Goal: Information Seeking & Learning: Understand process/instructions

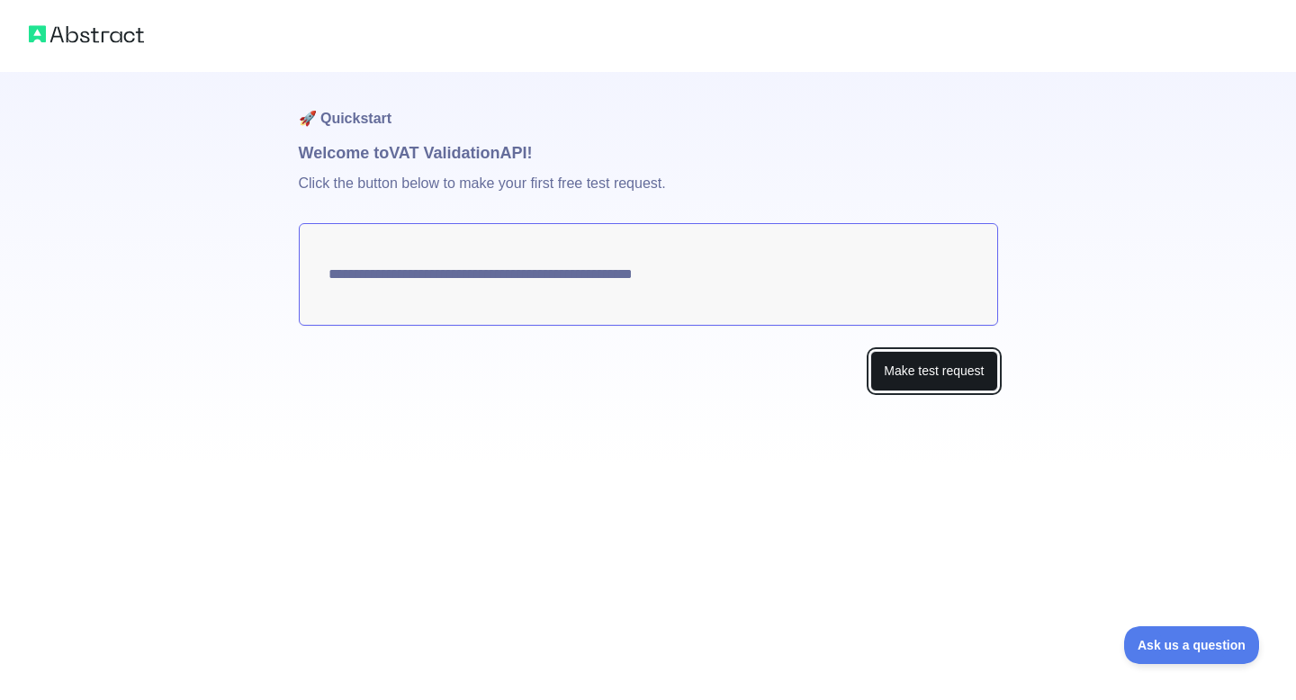
click at [943, 377] on button "Make test request" at bounding box center [933, 371] width 127 height 40
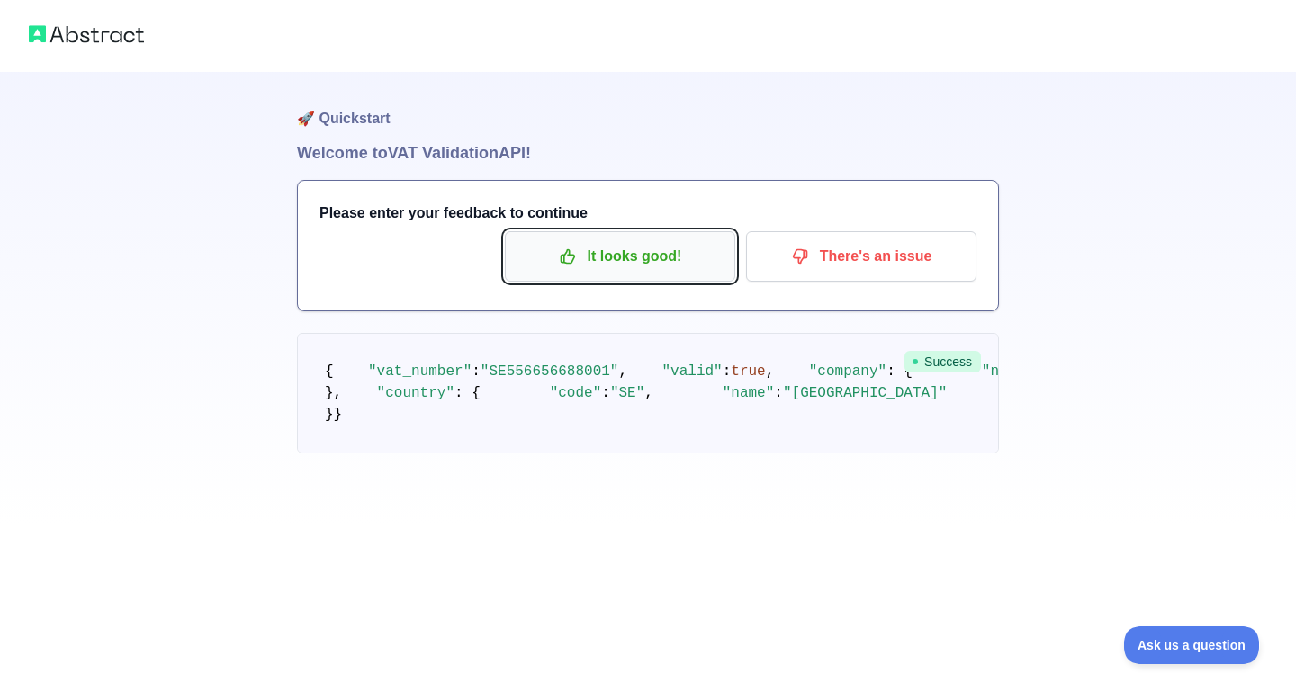
click at [659, 259] on p "It looks good!" at bounding box center [619, 256] width 203 height 31
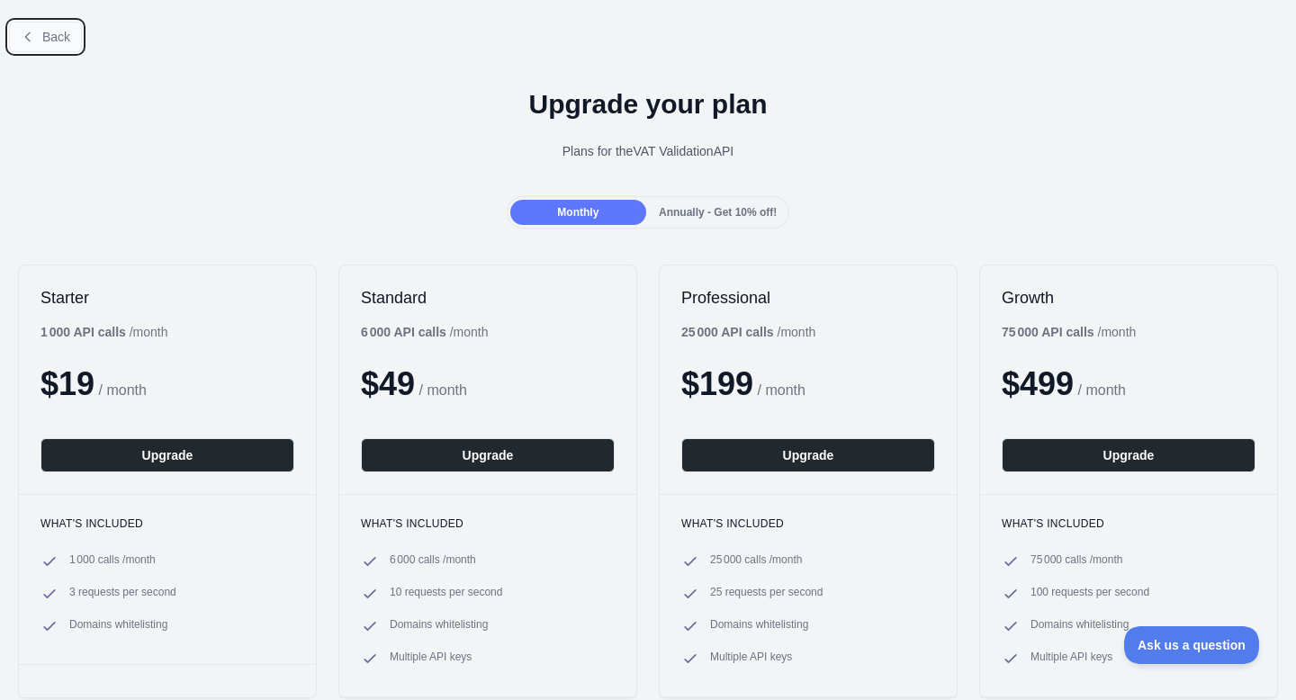
click at [56, 32] on span "Back" at bounding box center [56, 37] width 28 height 14
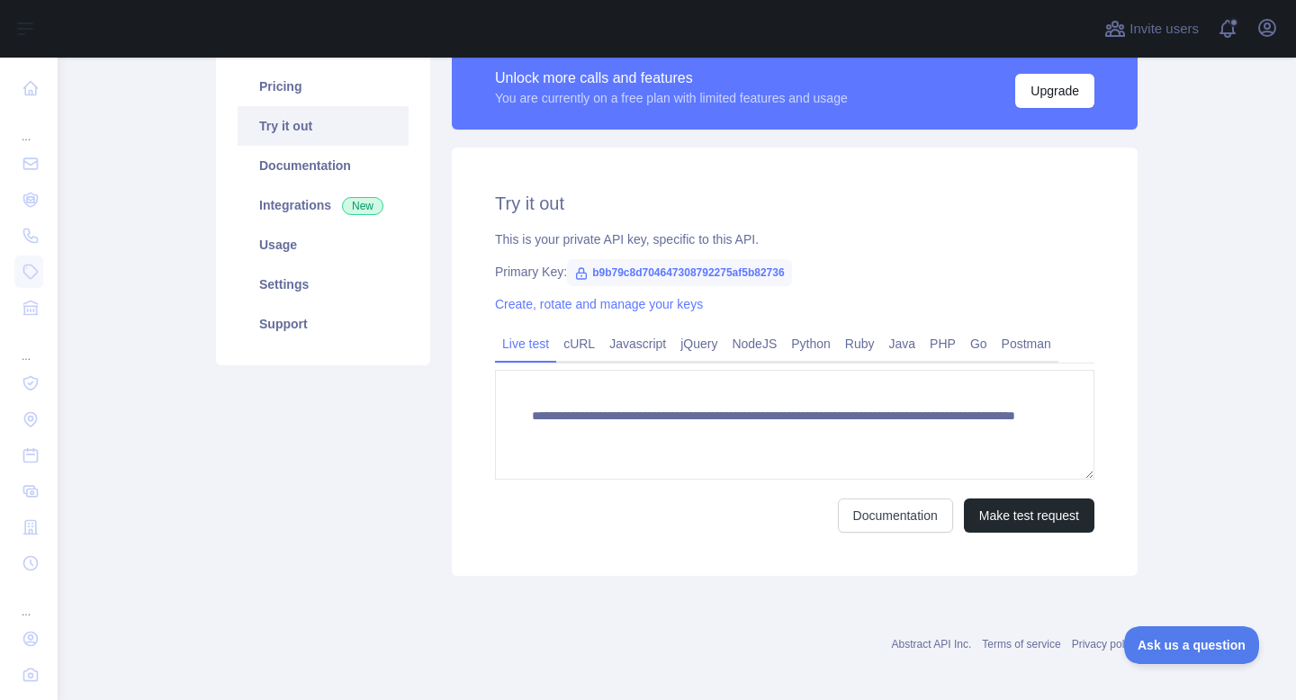
scroll to position [155, 0]
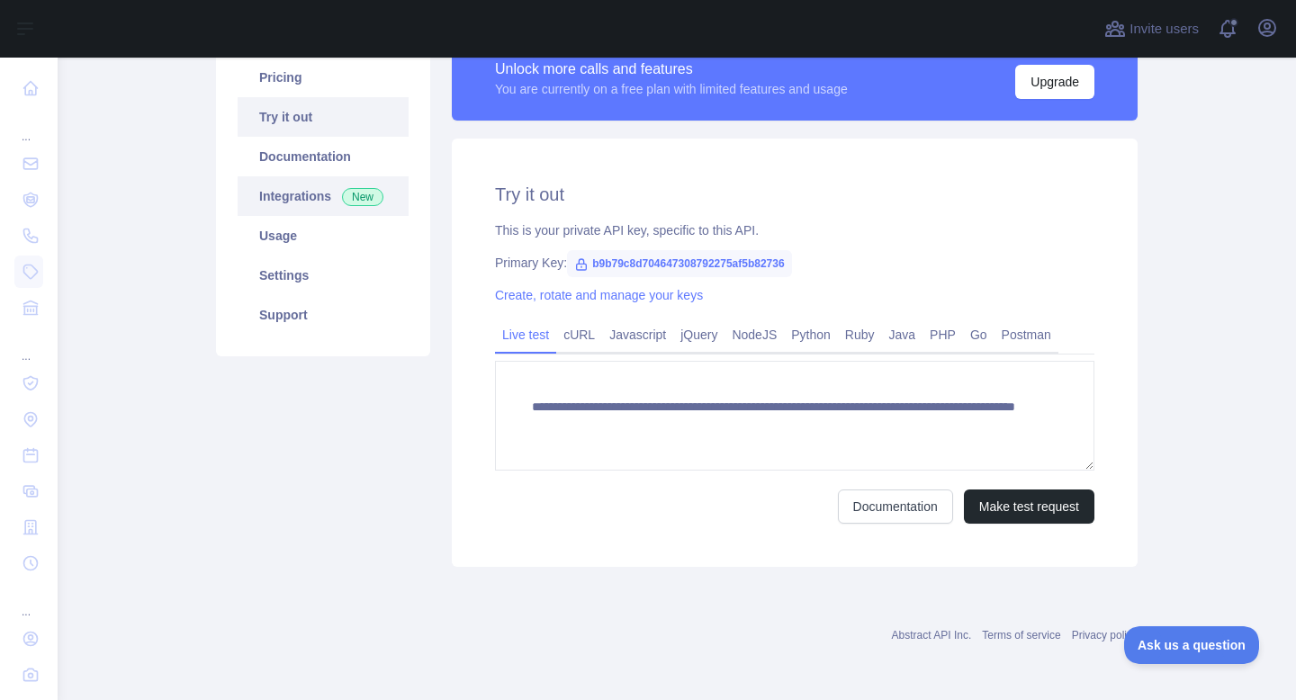
click at [325, 214] on link "Integrations New" at bounding box center [323, 196] width 171 height 40
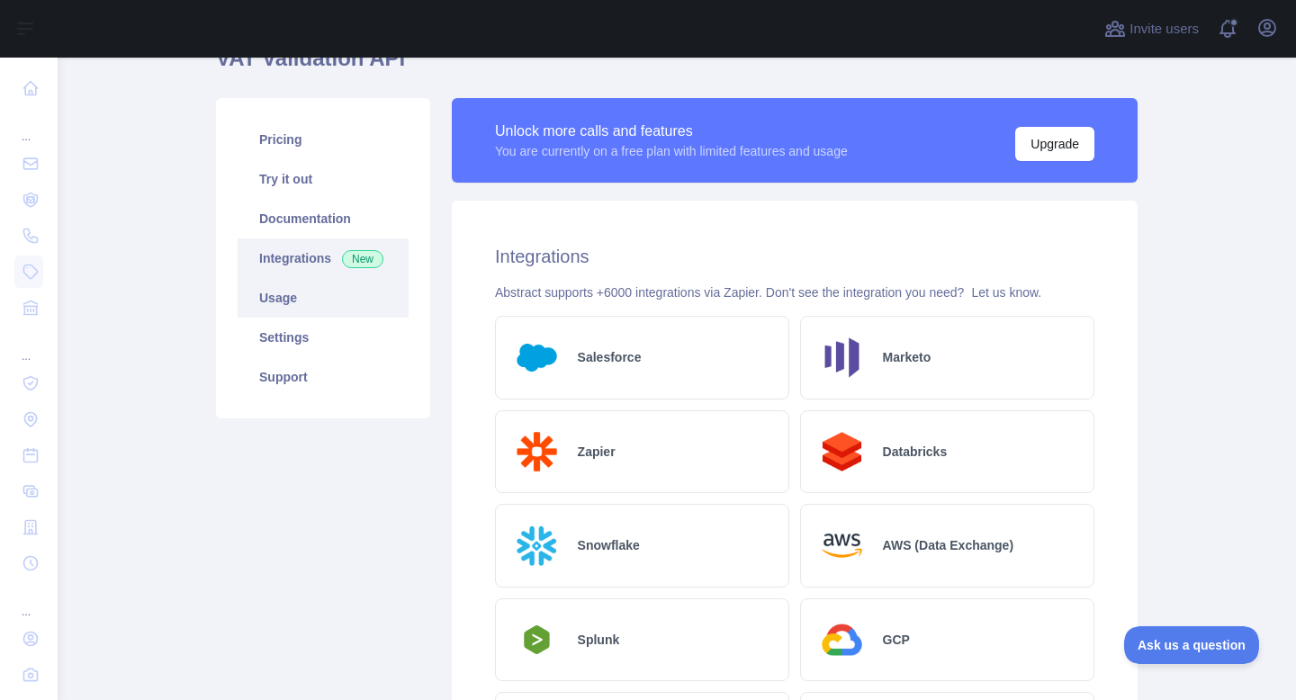
scroll to position [85, 0]
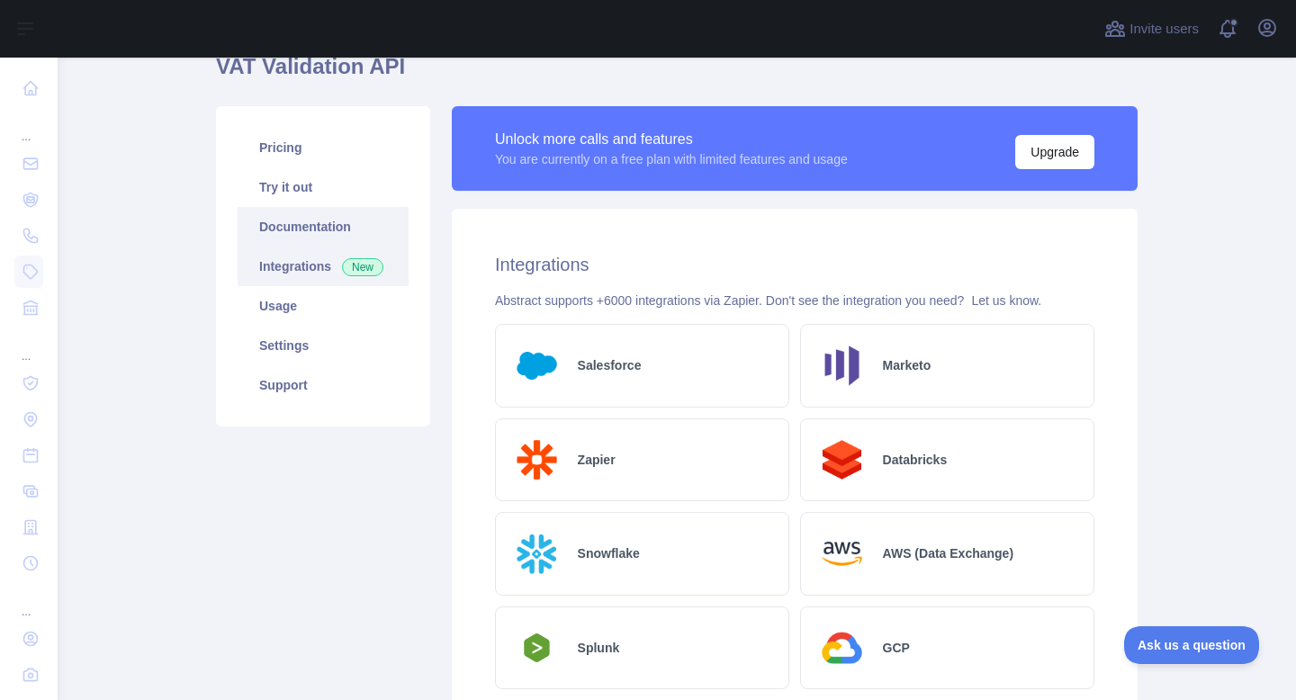
click at [315, 219] on link "Documentation" at bounding box center [323, 227] width 171 height 40
click at [307, 301] on link "Usage" at bounding box center [323, 306] width 171 height 40
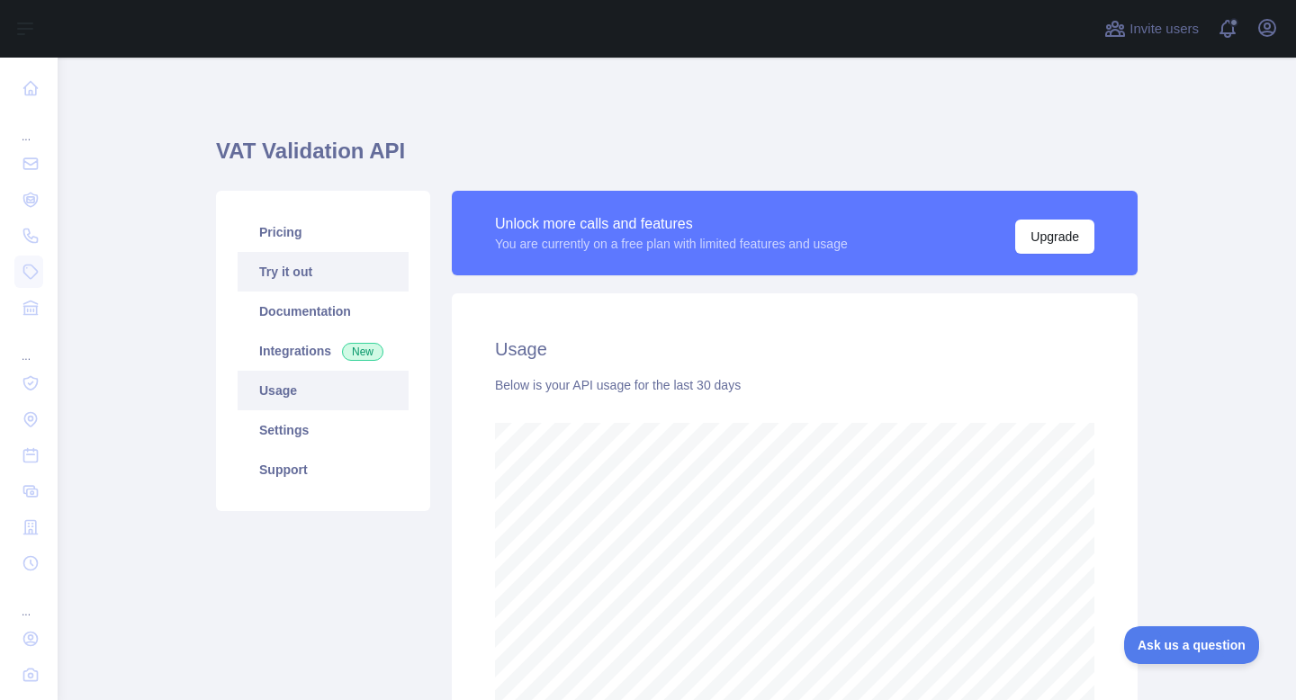
click at [301, 263] on link "Try it out" at bounding box center [323, 272] width 171 height 40
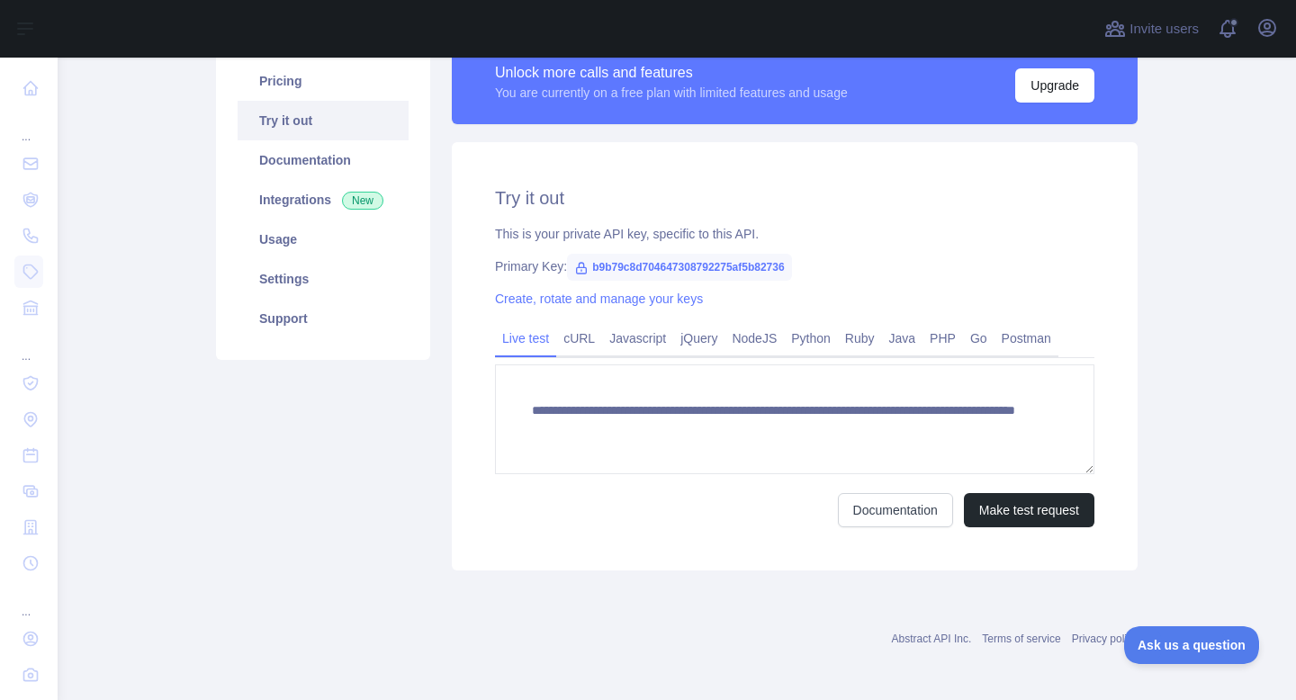
scroll to position [155, 0]
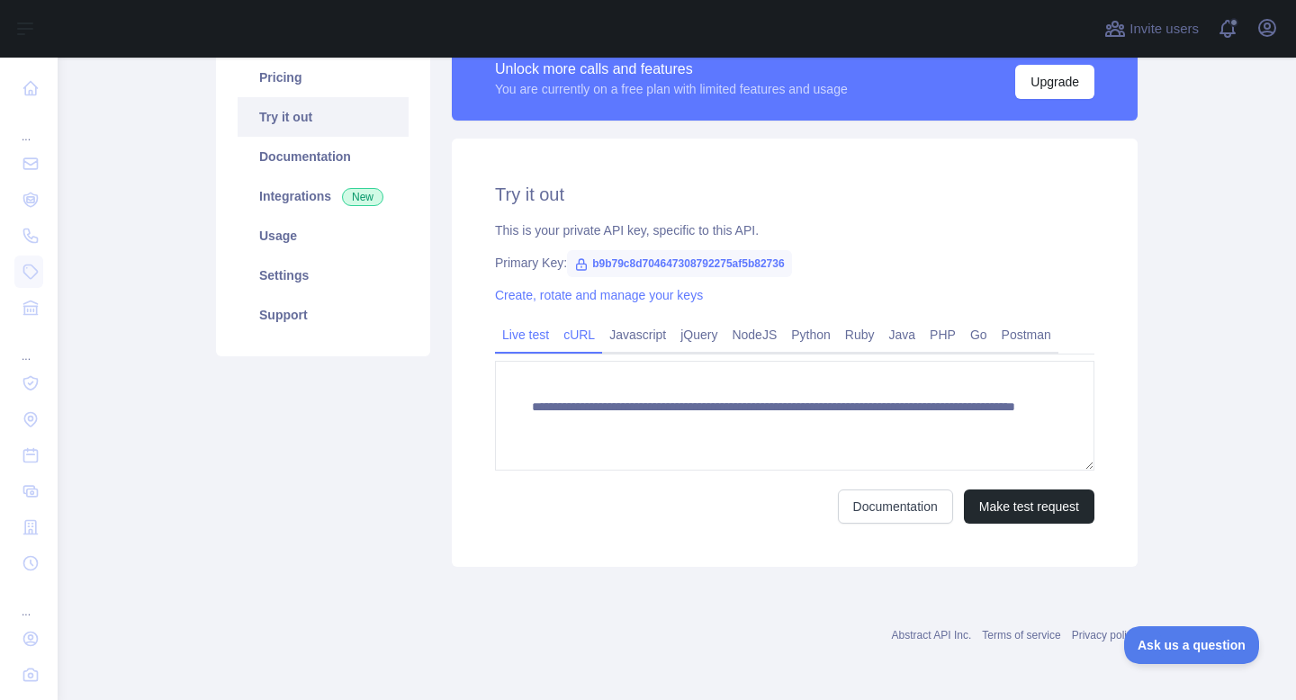
click at [580, 332] on link "cURL" at bounding box center [579, 334] width 46 height 29
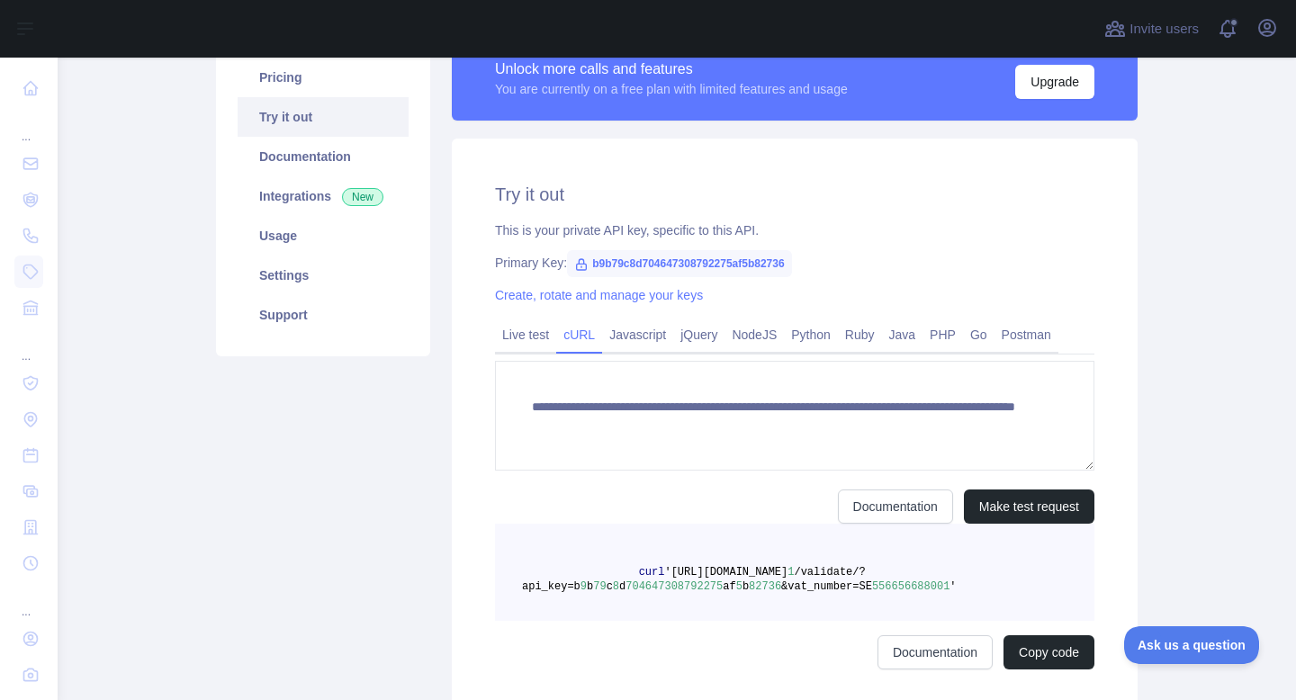
scroll to position [138, 0]
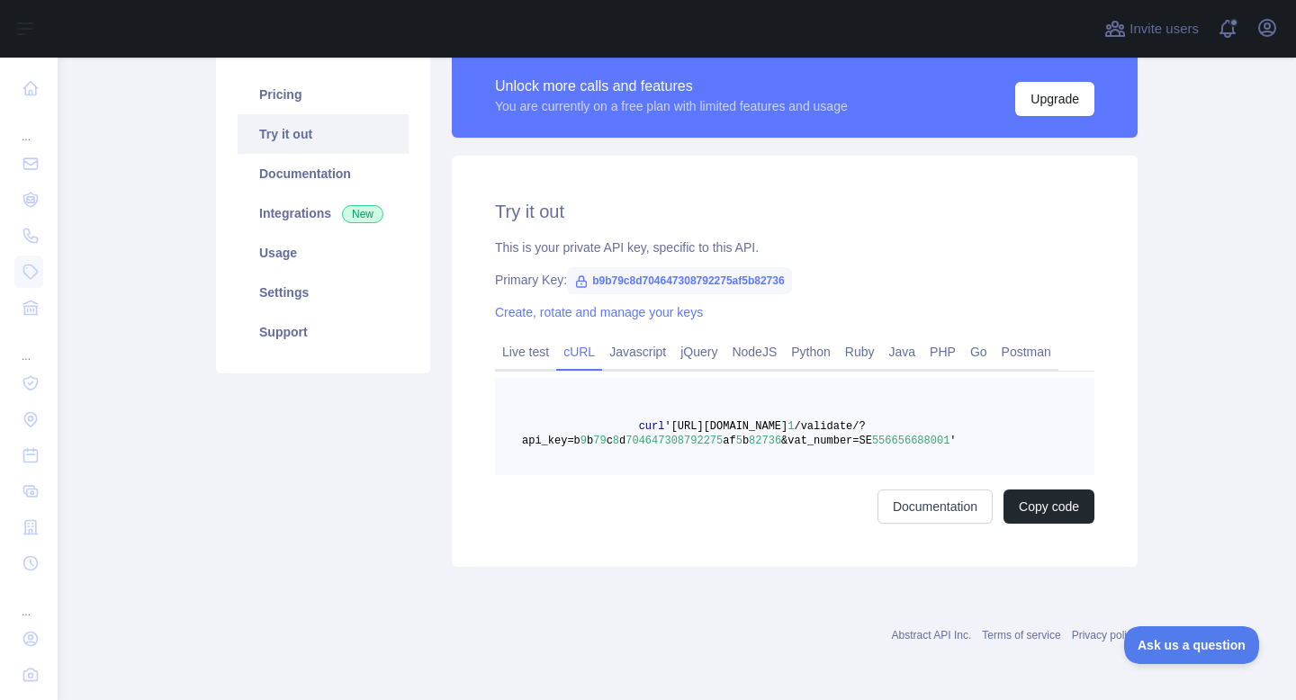
click at [663, 435] on span "704647308792275" at bounding box center [673, 441] width 97 height 13
click at [726, 449] on pre "curl '[URL][DOMAIN_NAME] 1 /validate/?api_key=b 9 b 79 c 8 d 704647308792275 af…" at bounding box center [794, 426] width 599 height 97
click at [734, 433] on pre "curl '[URL][DOMAIN_NAME] 1 /validate/?api_key=b 9 b 79 c 8 d 704647308792275 af…" at bounding box center [794, 426] width 599 height 97
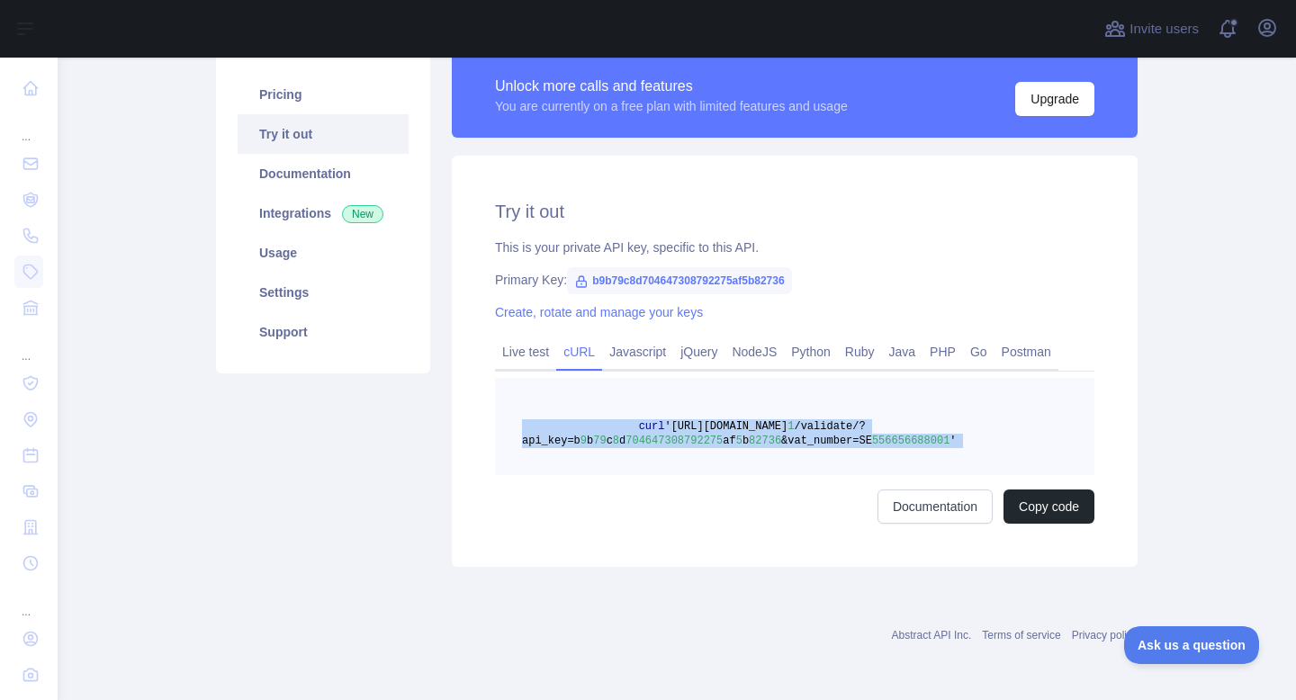
click at [983, 426] on pre "curl '[URL][DOMAIN_NAME] 1 /validate/?api_key=b 9 b 79 c 8 d 704647308792275 af…" at bounding box center [794, 426] width 599 height 97
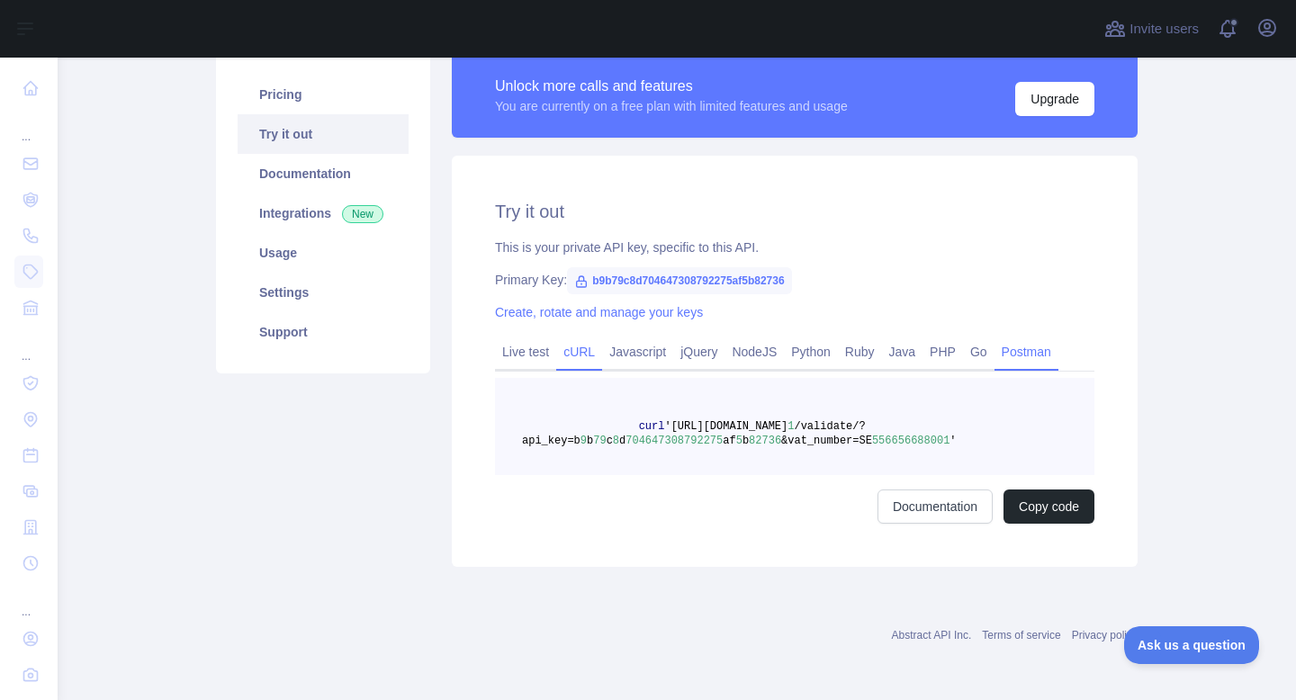
click at [1030, 360] on link "Postman" at bounding box center [1026, 351] width 64 height 29
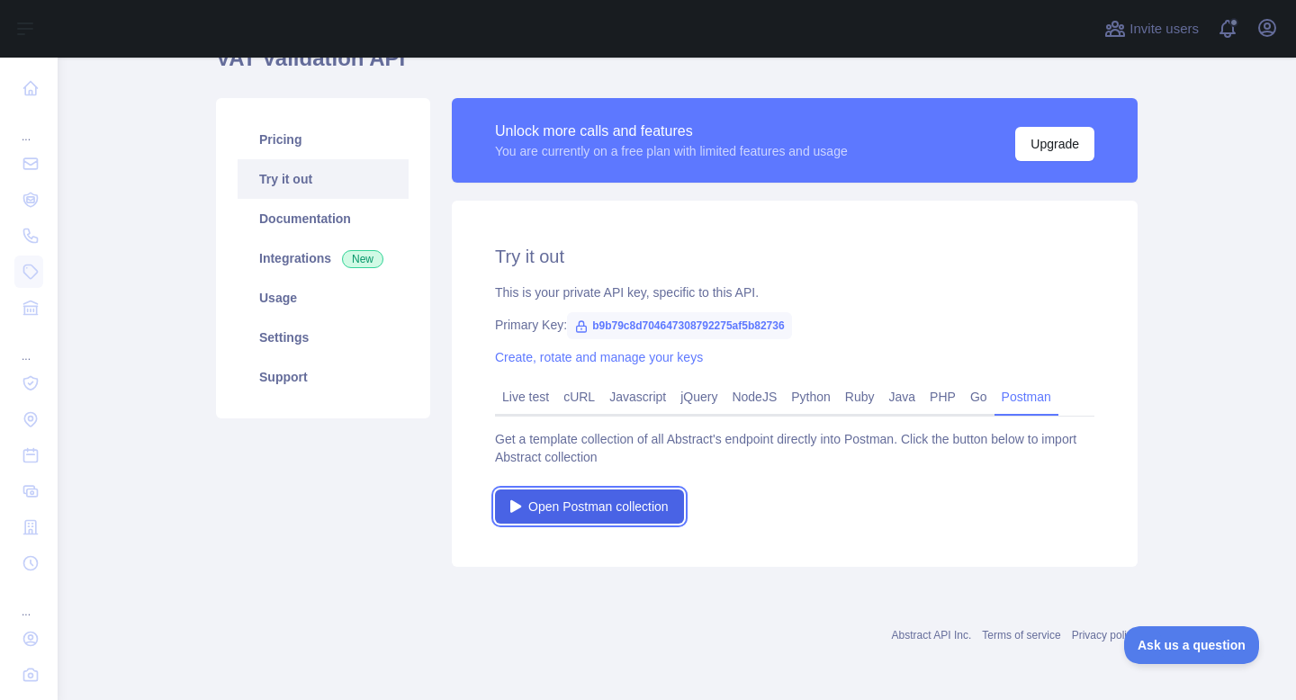
click at [601, 508] on span "Open Postman collection" at bounding box center [598, 507] width 140 height 18
